Goal: Navigation & Orientation: Understand site structure

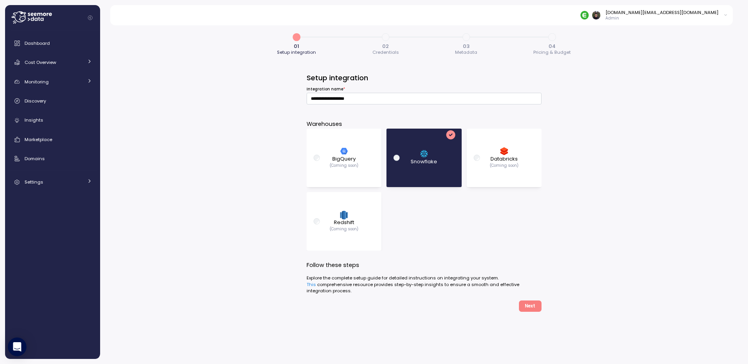
click at [203, 134] on div "**********" at bounding box center [424, 192] width 648 height 344
click at [62, 45] on div "Dashboard" at bounding box center [58, 43] width 67 height 8
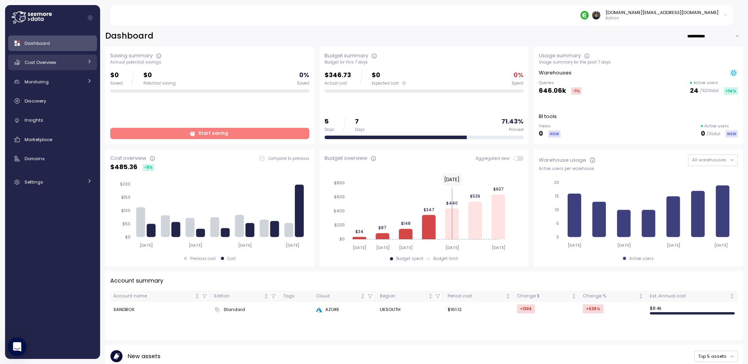
click at [64, 63] on div "Cost Overview" at bounding box center [54, 62] width 58 height 8
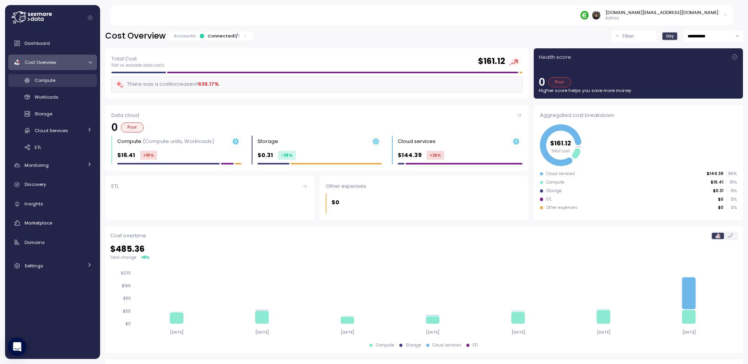
click at [60, 85] on link "Compute" at bounding box center [52, 80] width 89 height 13
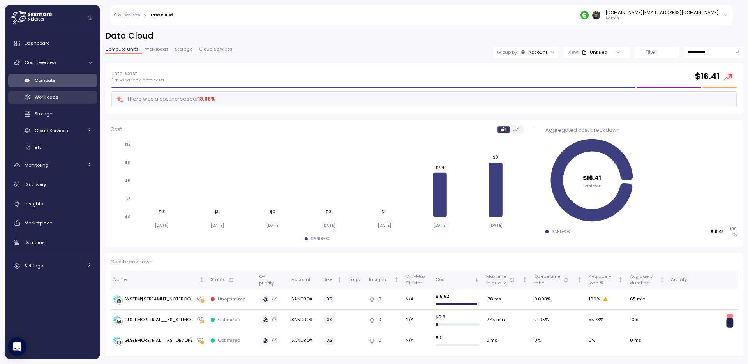
click at [38, 93] on div "Workloads" at bounding box center [63, 97] width 57 height 8
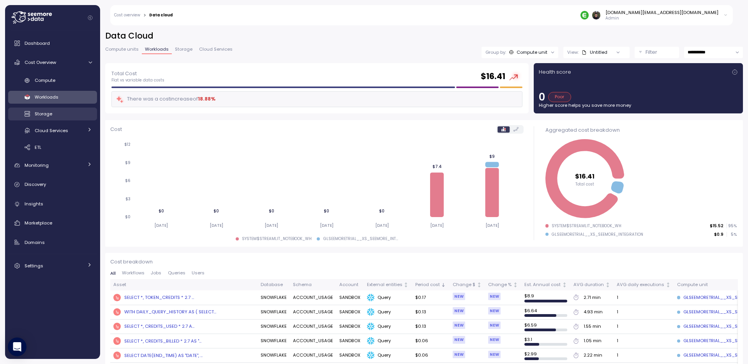
click at [41, 113] on span "Storage" at bounding box center [44, 114] width 18 height 6
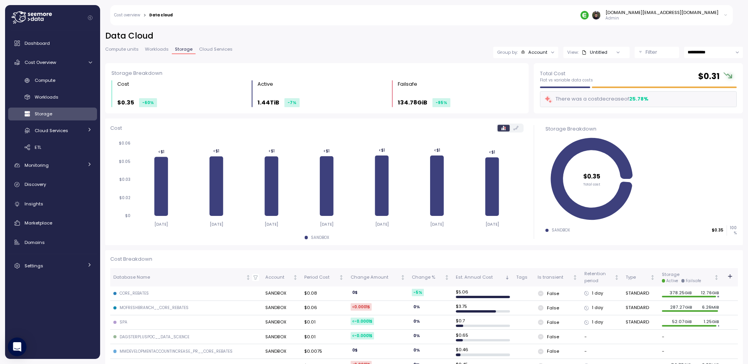
click at [213, 51] on span "Cloud Services" at bounding box center [216, 49] width 34 height 4
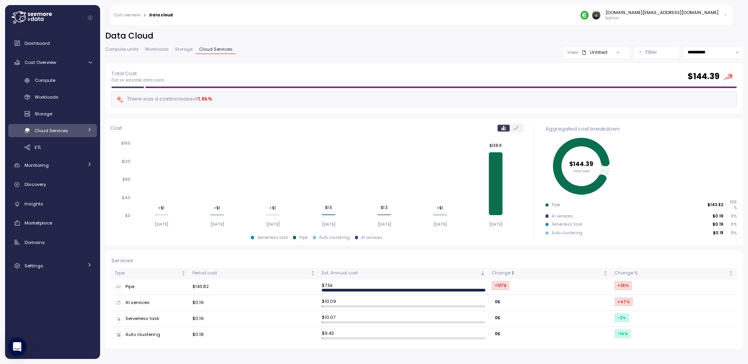
click at [185, 49] on span "Storage" at bounding box center [184, 49] width 18 height 4
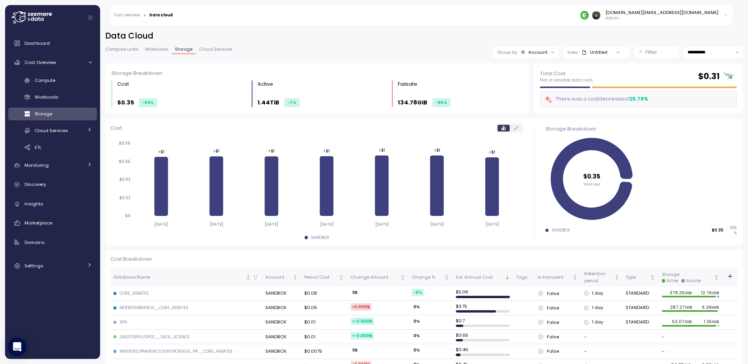
click at [152, 48] on span "Workloads" at bounding box center [157, 49] width 24 height 4
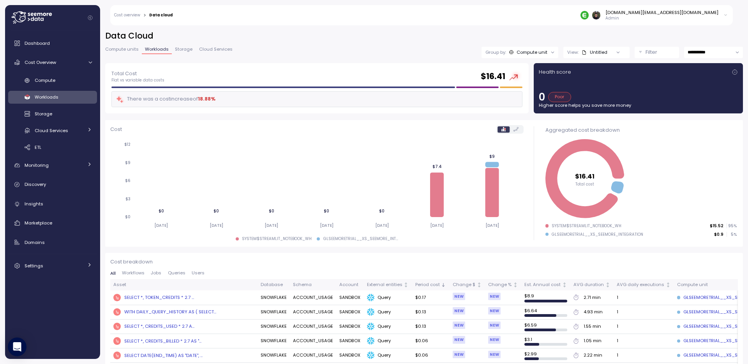
click at [120, 47] on span "Compute units" at bounding box center [122, 49] width 34 height 4
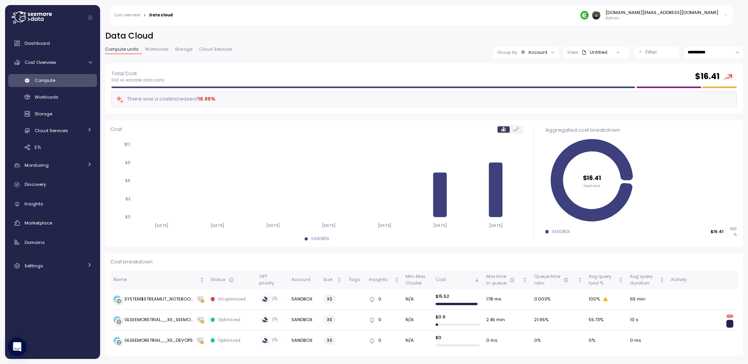
click at [138, 49] on link "Compute units" at bounding box center [123, 50] width 37 height 7
click at [156, 50] on span "Workloads" at bounding box center [157, 49] width 24 height 4
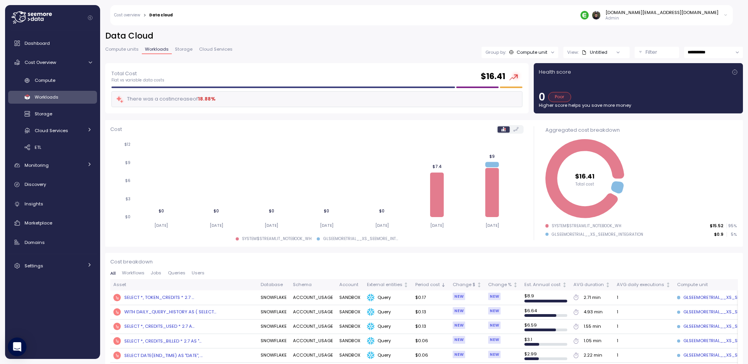
click at [326, 34] on h2 "Data Cloud" at bounding box center [424, 35] width 638 height 11
click at [62, 116] on div "Storage" at bounding box center [63, 114] width 57 height 8
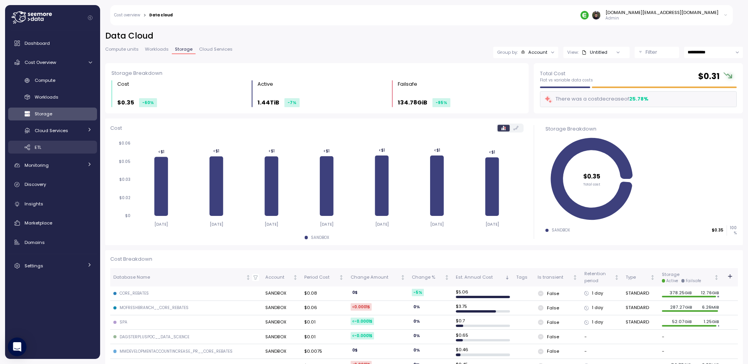
click at [62, 147] on div "ETL" at bounding box center [63, 147] width 57 height 8
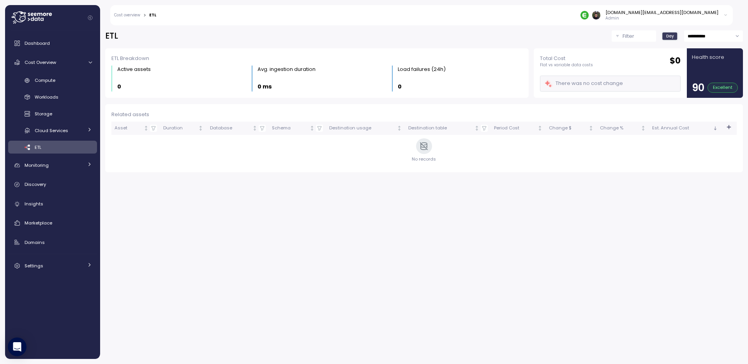
click at [131, 217] on div "**********" at bounding box center [424, 192] width 648 height 344
click at [57, 164] on div "Monitoring" at bounding box center [54, 165] width 58 height 8
click at [58, 183] on div "Budget" at bounding box center [63, 183] width 57 height 8
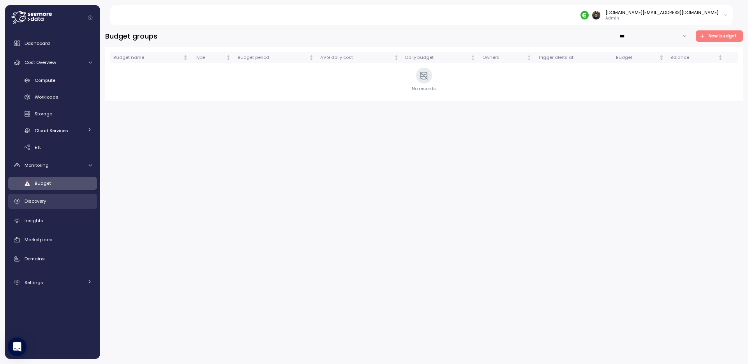
click at [58, 198] on div "Discovery" at bounding box center [58, 201] width 67 height 8
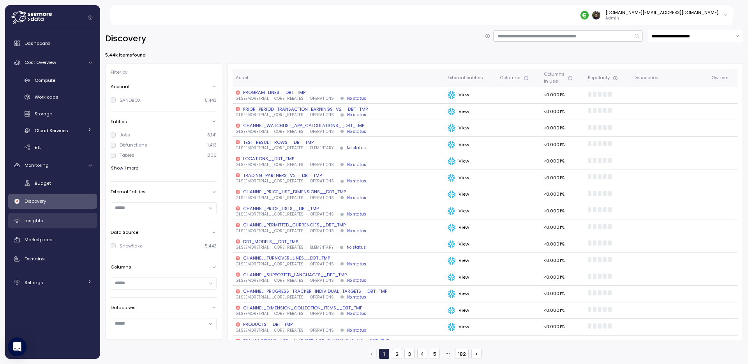
click at [58, 217] on div "Insights" at bounding box center [58, 221] width 67 height 8
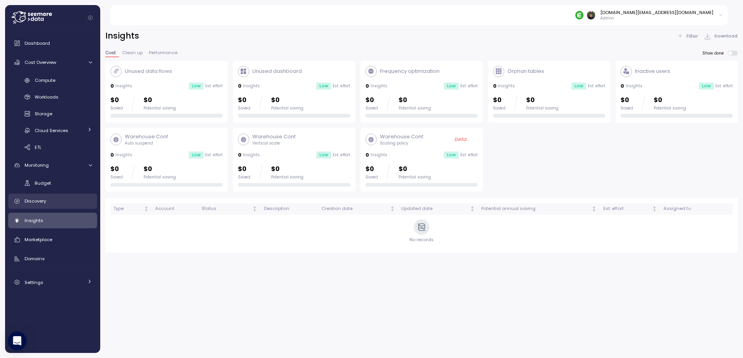
click at [58, 209] on link "Discovery" at bounding box center [52, 202] width 89 height 16
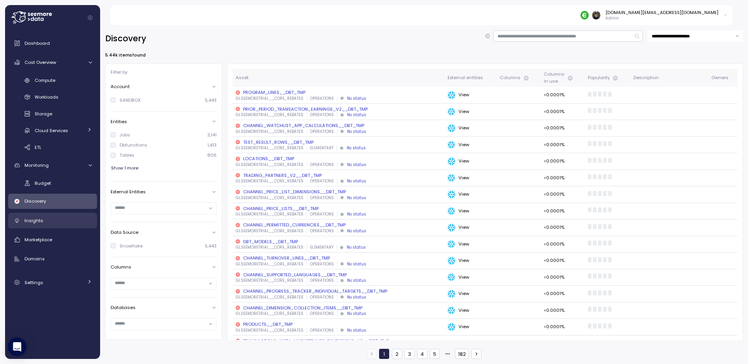
click at [58, 222] on div "Insights" at bounding box center [58, 221] width 67 height 8
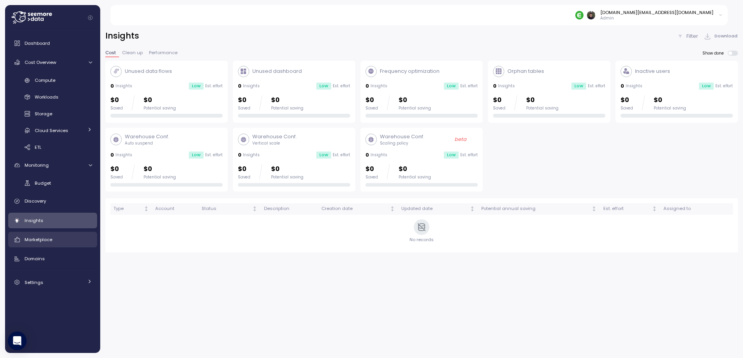
click at [57, 247] on link "Marketplace" at bounding box center [52, 240] width 89 height 16
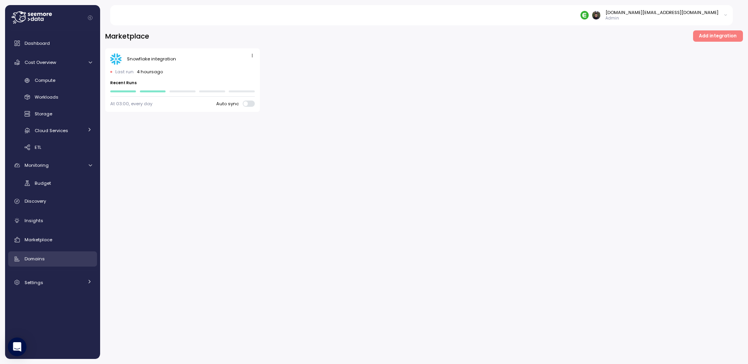
click at [57, 261] on div "Domains" at bounding box center [58, 259] width 67 height 8
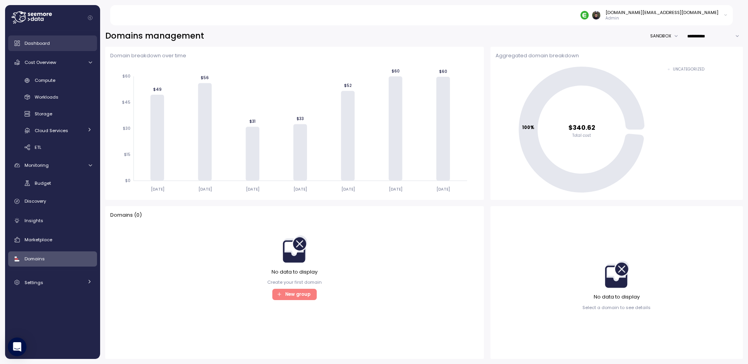
click at [68, 45] on div "Dashboard" at bounding box center [58, 43] width 67 height 8
